Goal: Transaction & Acquisition: Book appointment/travel/reservation

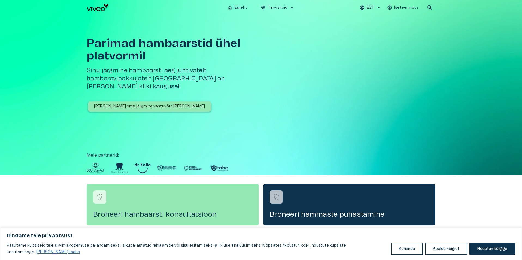
drag, startPoint x: 491, startPoint y: 249, endPoint x: 487, endPoint y: 248, distance: 4.2
click at [488, 249] on button "Nõustun kõigiga" at bounding box center [492, 248] width 46 height 12
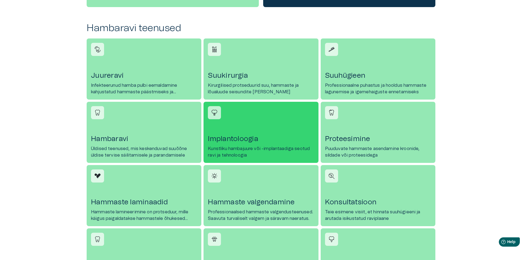
click at [238, 137] on h4 "Implantoloogia" at bounding box center [261, 138] width 106 height 9
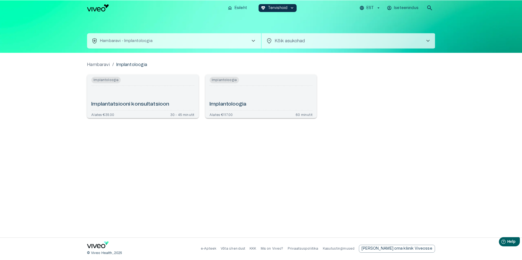
scroll to position [218, 0]
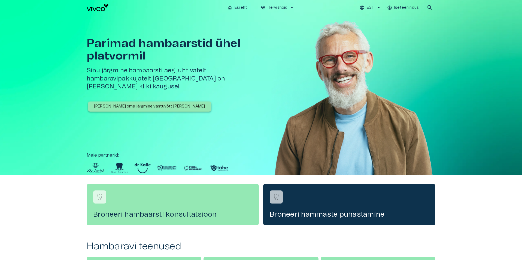
click at [122, 104] on p "[PERSON_NAME] oma järgmine vastuvõtt [PERSON_NAME]" at bounding box center [149, 107] width 111 height 6
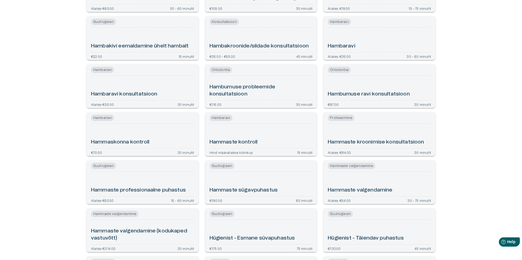
scroll to position [354, 0]
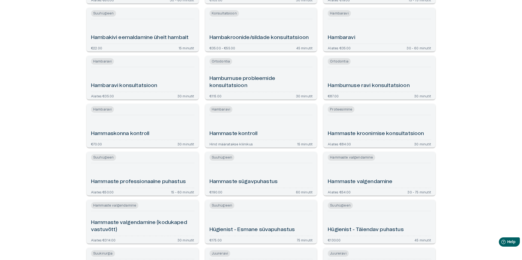
click at [126, 83] on h6 "Hambaravi konsultatsioon" at bounding box center [124, 85] width 66 height 7
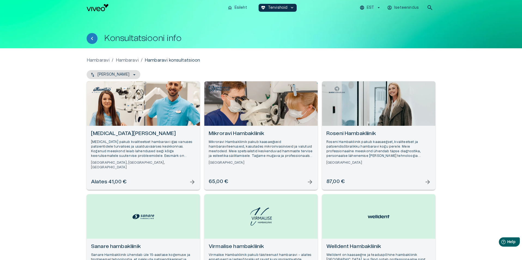
click at [130, 116] on div "Open selected supplier available booking dates" at bounding box center [143, 103] width 113 height 44
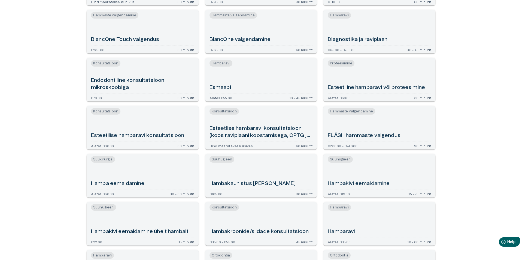
scroll to position [245, 0]
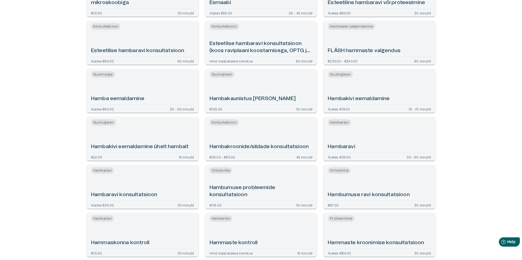
click at [359, 131] on div "Hambaravi" at bounding box center [379, 140] width 103 height 20
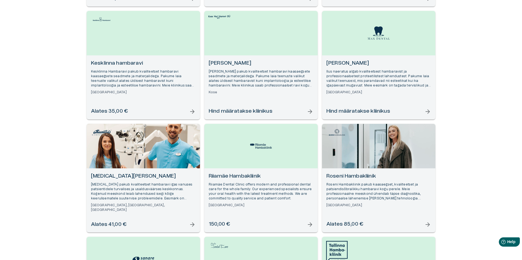
scroll to position [191, 0]
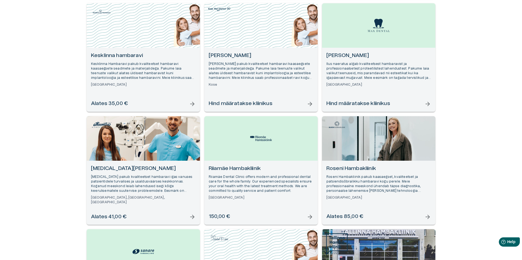
click at [138, 148] on div "Open selected supplier available booking dates" at bounding box center [143, 138] width 113 height 44
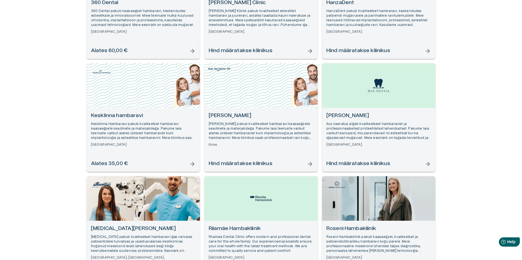
scroll to position [121, 0]
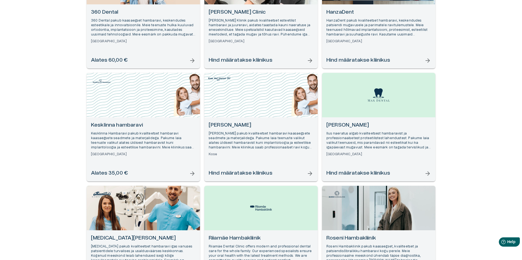
click at [382, 113] on div "Open selected supplier available booking dates" at bounding box center [378, 95] width 113 height 44
